Goal: Transaction & Acquisition: Subscribe to service/newsletter

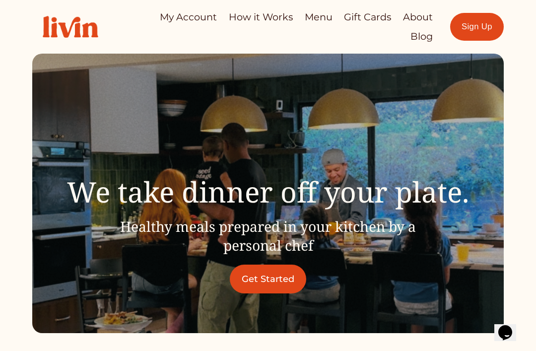
click at [327, 13] on link "Menu" at bounding box center [319, 16] width 28 height 19
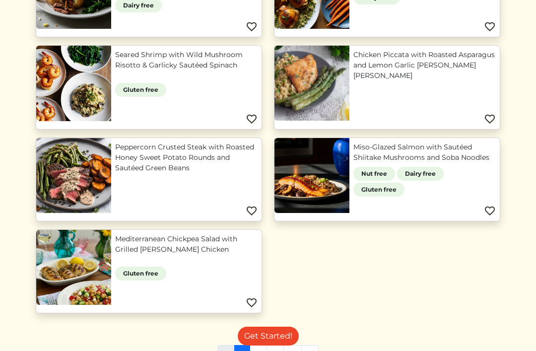
scroll to position [661, 0]
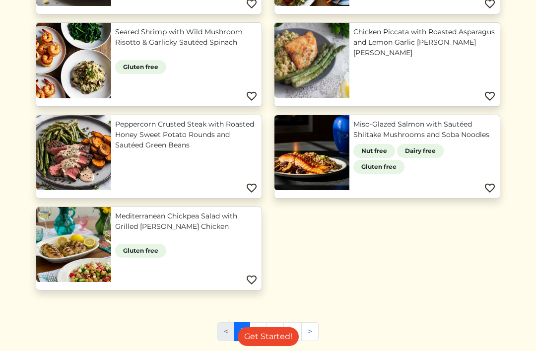
click at [258, 333] on link "2" at bounding box center [258, 331] width 17 height 19
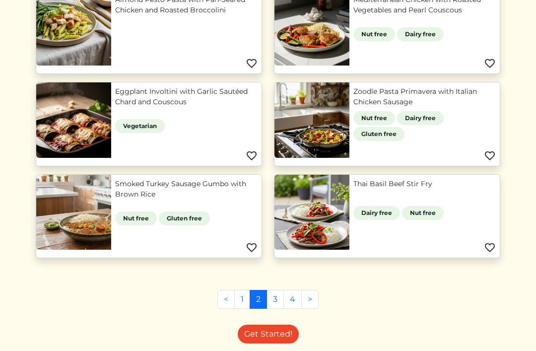
scroll to position [332, 0]
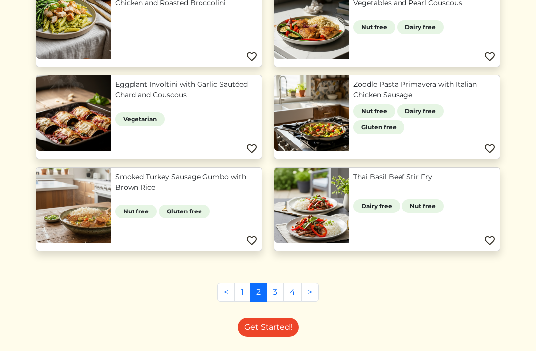
click at [277, 295] on link "3" at bounding box center [275, 292] width 17 height 19
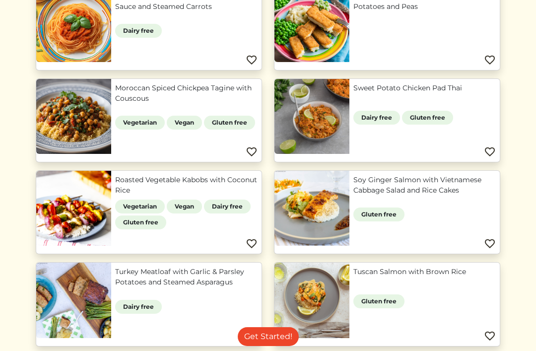
scroll to position [514, 0]
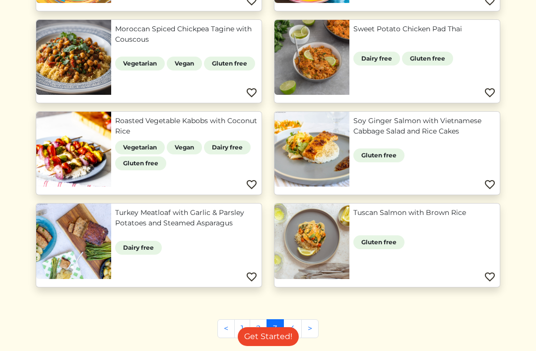
scroll to position [572, 0]
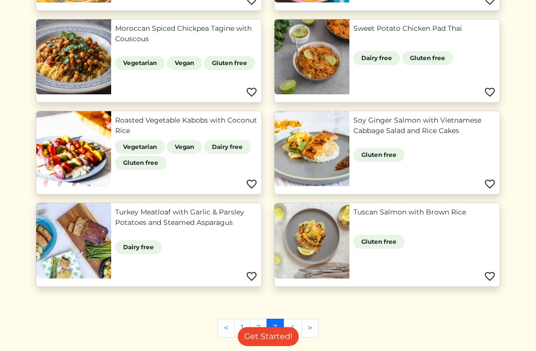
click at [291, 331] on link "4" at bounding box center [293, 328] width 18 height 19
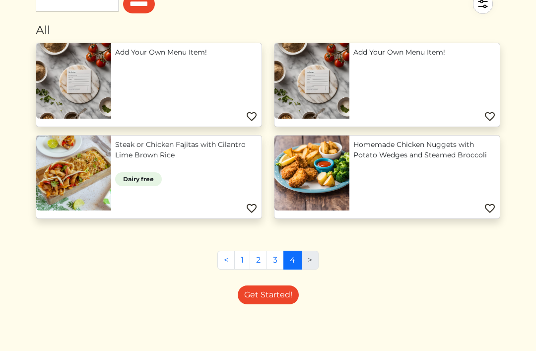
scroll to position [7, 0]
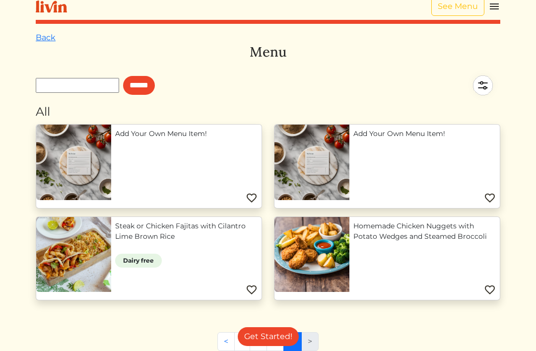
click at [268, 346] on link "3" at bounding box center [275, 341] width 17 height 19
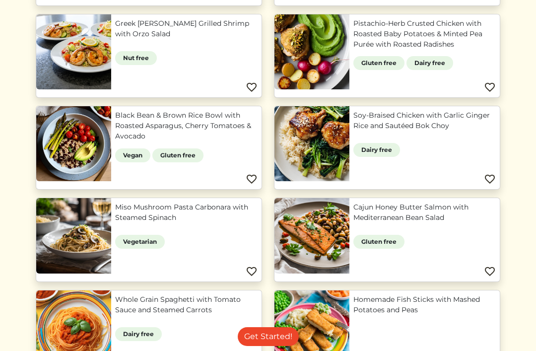
scroll to position [210, 0]
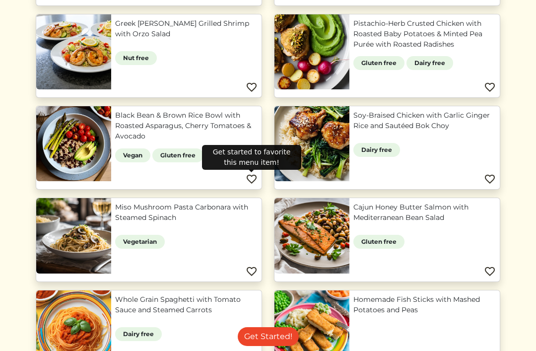
click at [253, 176] on img at bounding box center [252, 179] width 12 height 12
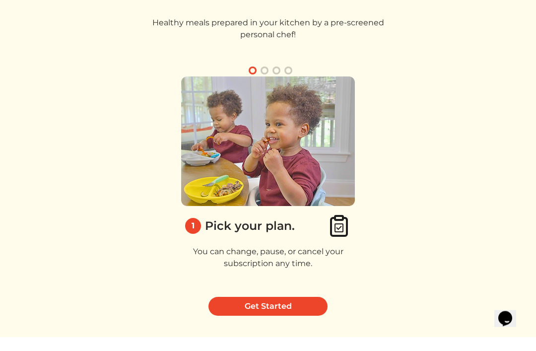
scroll to position [22, 0]
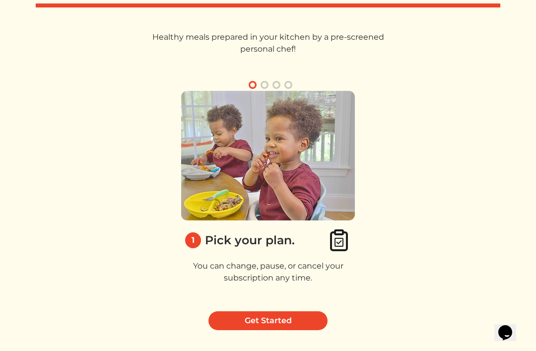
click at [267, 319] on link "Get Started" at bounding box center [268, 320] width 119 height 19
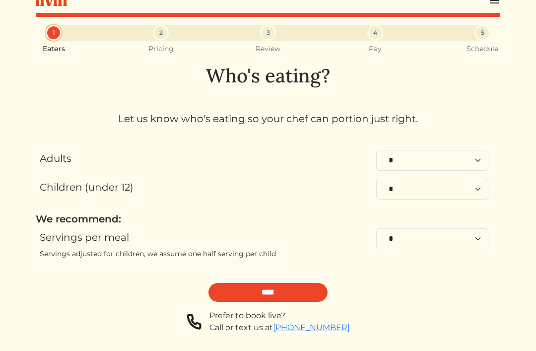
click at [274, 289] on input "****" at bounding box center [268, 292] width 119 height 19
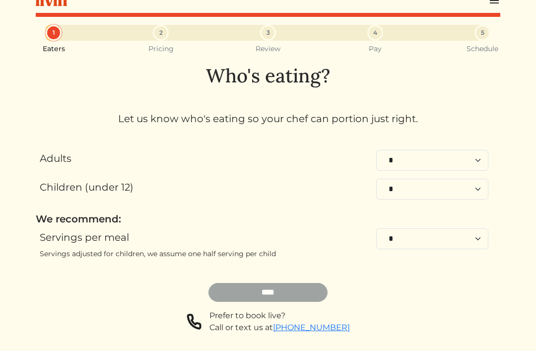
scroll to position [0, 0]
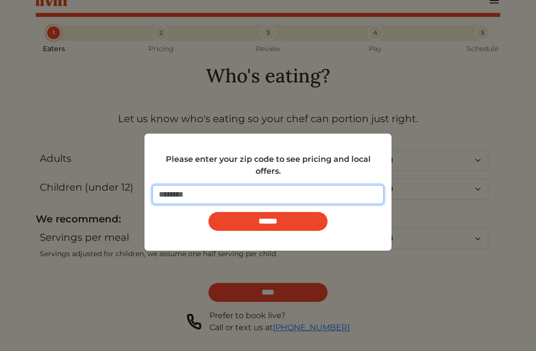
click at [276, 196] on input "number" at bounding box center [267, 194] width 231 height 19
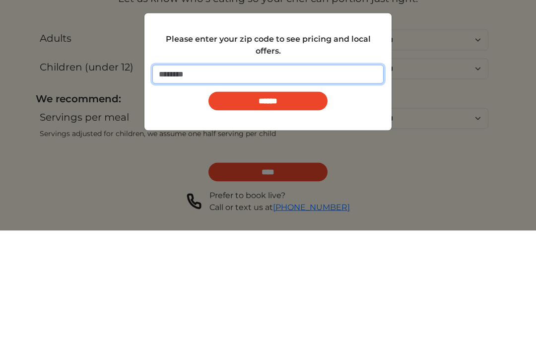
type input "*****"
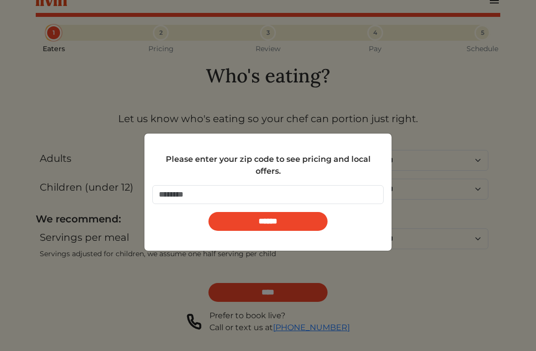
click at [274, 223] on input "******" at bounding box center [268, 221] width 119 height 19
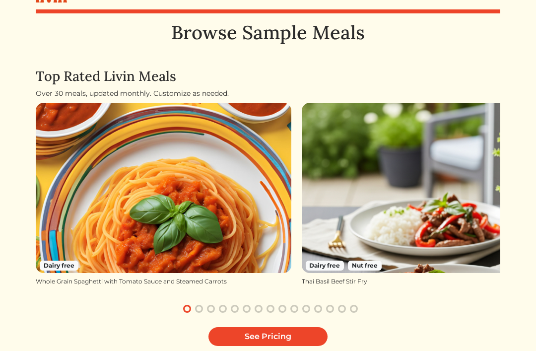
scroll to position [62, 0]
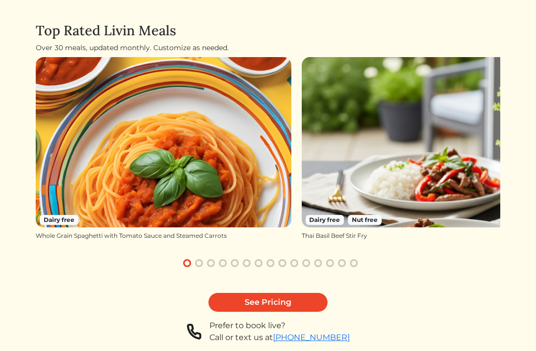
click at [265, 298] on link "See Pricing" at bounding box center [268, 302] width 119 height 19
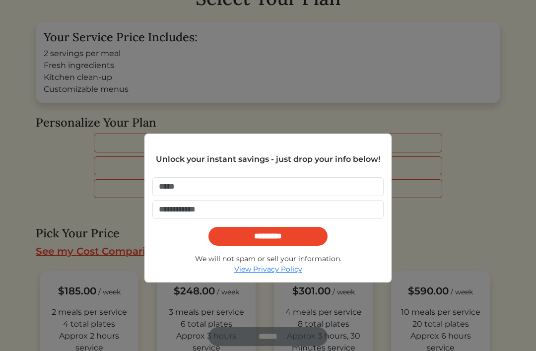
click at [444, 86] on div "Unlock your instant savings - just drop your info below! ********* We will not …" at bounding box center [268, 175] width 536 height 351
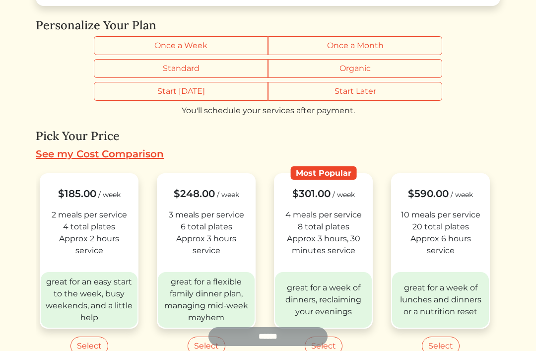
scroll to position [183, 0]
click at [105, 150] on link "See my Cost Comparison" at bounding box center [100, 155] width 128 height 12
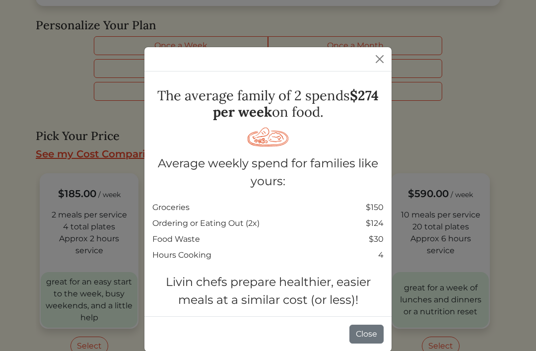
scroll to position [22, 0]
click at [362, 333] on button "Close" at bounding box center [367, 334] width 34 height 19
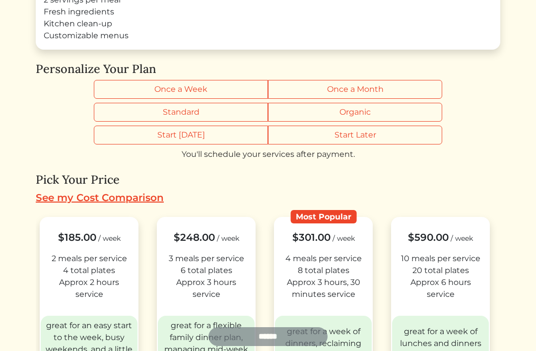
scroll to position [139, 0]
click at [338, 88] on label "Once a Month" at bounding box center [355, 89] width 174 height 19
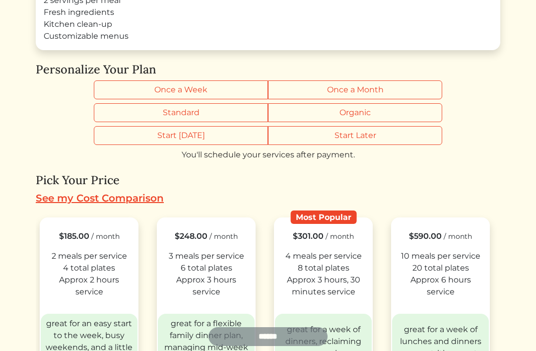
click at [346, 114] on label "Organic" at bounding box center [355, 112] width 174 height 19
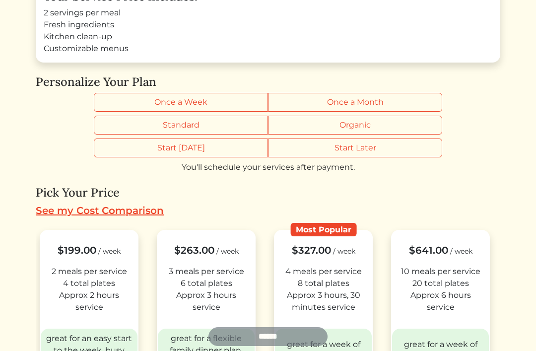
scroll to position [125, 0]
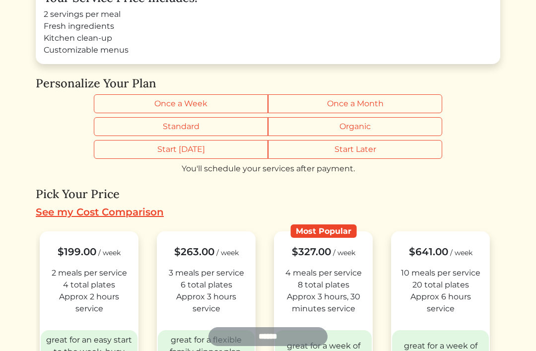
click at [203, 128] on label "Standard" at bounding box center [181, 126] width 174 height 19
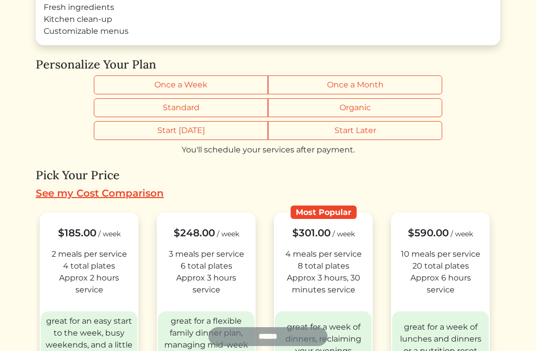
scroll to position [149, 0]
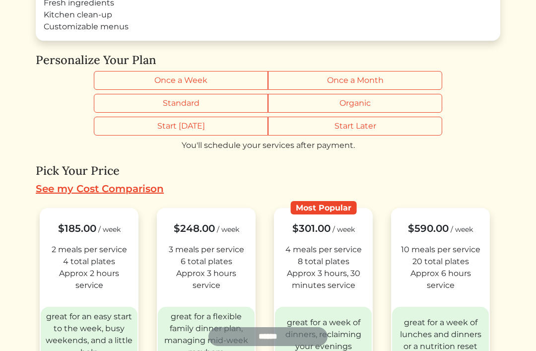
click at [171, 85] on label "Once a Week" at bounding box center [181, 80] width 174 height 19
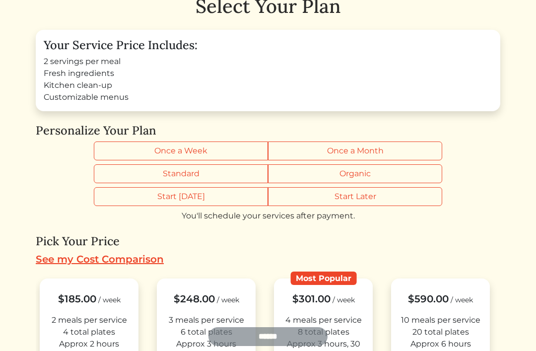
scroll to position [0, 0]
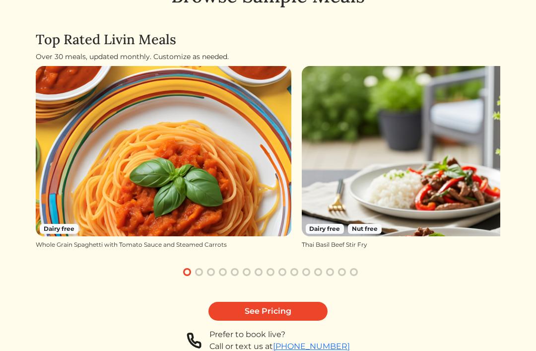
scroll to position [62, 0]
